Goal: Transaction & Acquisition: Book appointment/travel/reservation

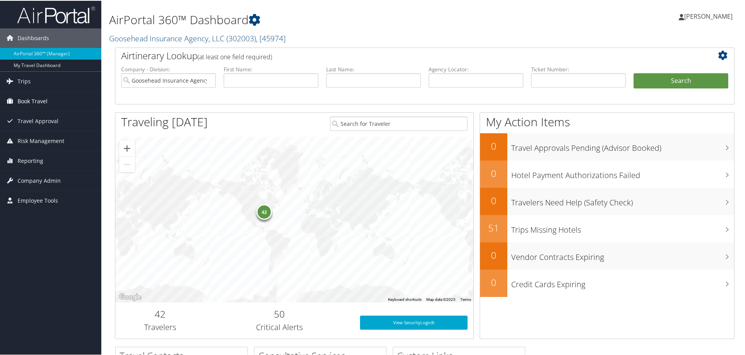
click at [44, 104] on span "Book Travel" at bounding box center [33, 100] width 30 height 19
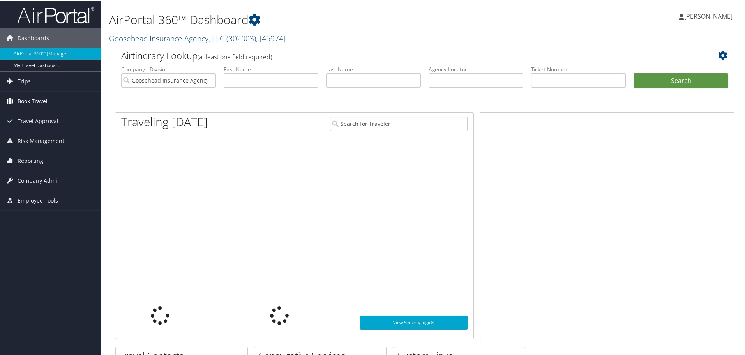
click at [39, 101] on span "Book Travel" at bounding box center [33, 100] width 30 height 19
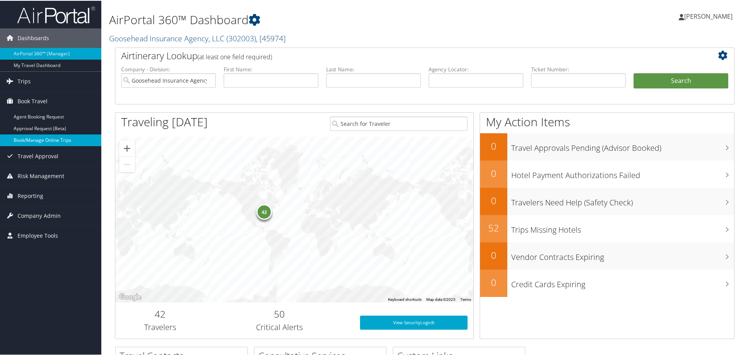
click at [49, 138] on link "Book/Manage Online Trips" at bounding box center [50, 140] width 101 height 12
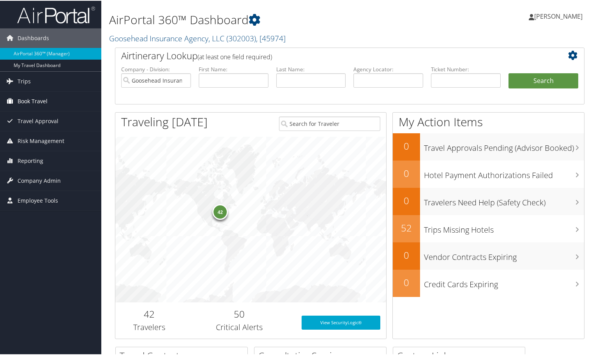
click at [30, 100] on span "Book Travel" at bounding box center [33, 100] width 30 height 19
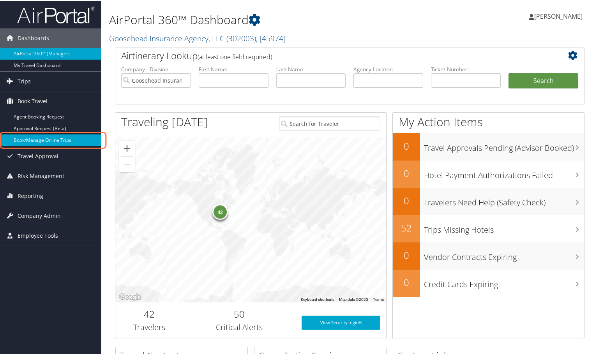
click at [53, 139] on link "Book/Manage Online Trips" at bounding box center [50, 140] width 101 height 12
